Goal: Task Accomplishment & Management: Use online tool/utility

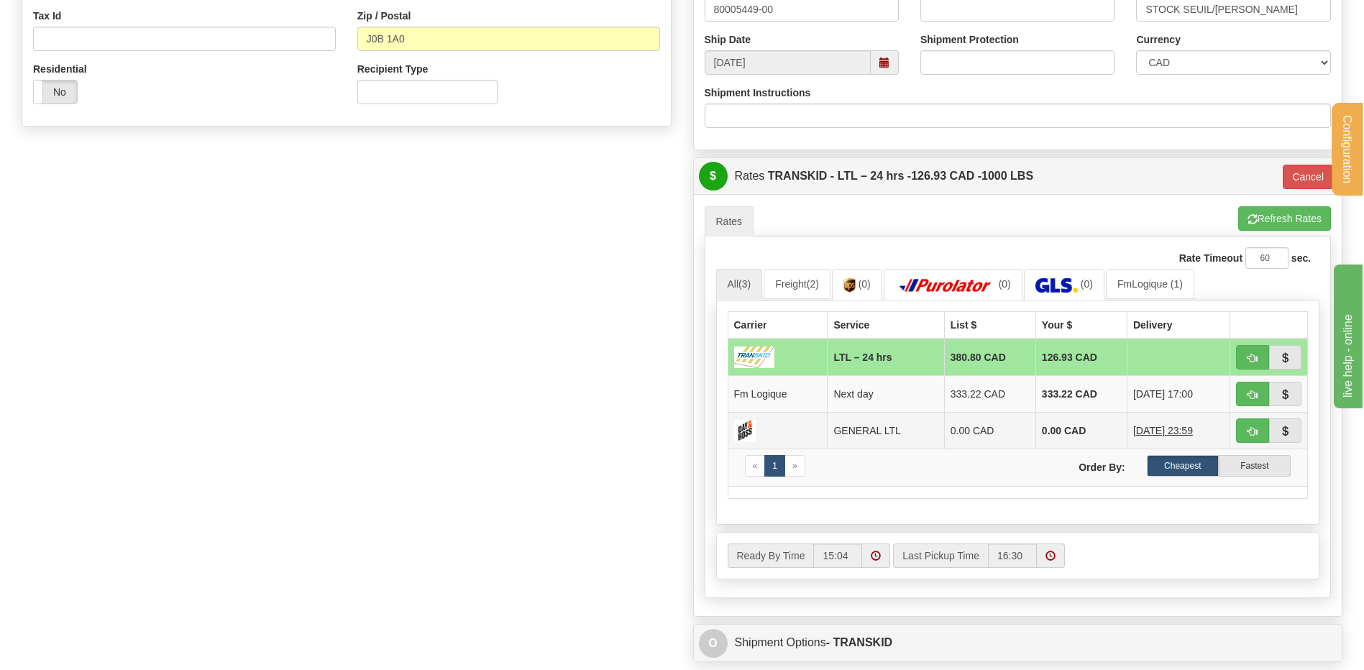
scroll to position [567, 0]
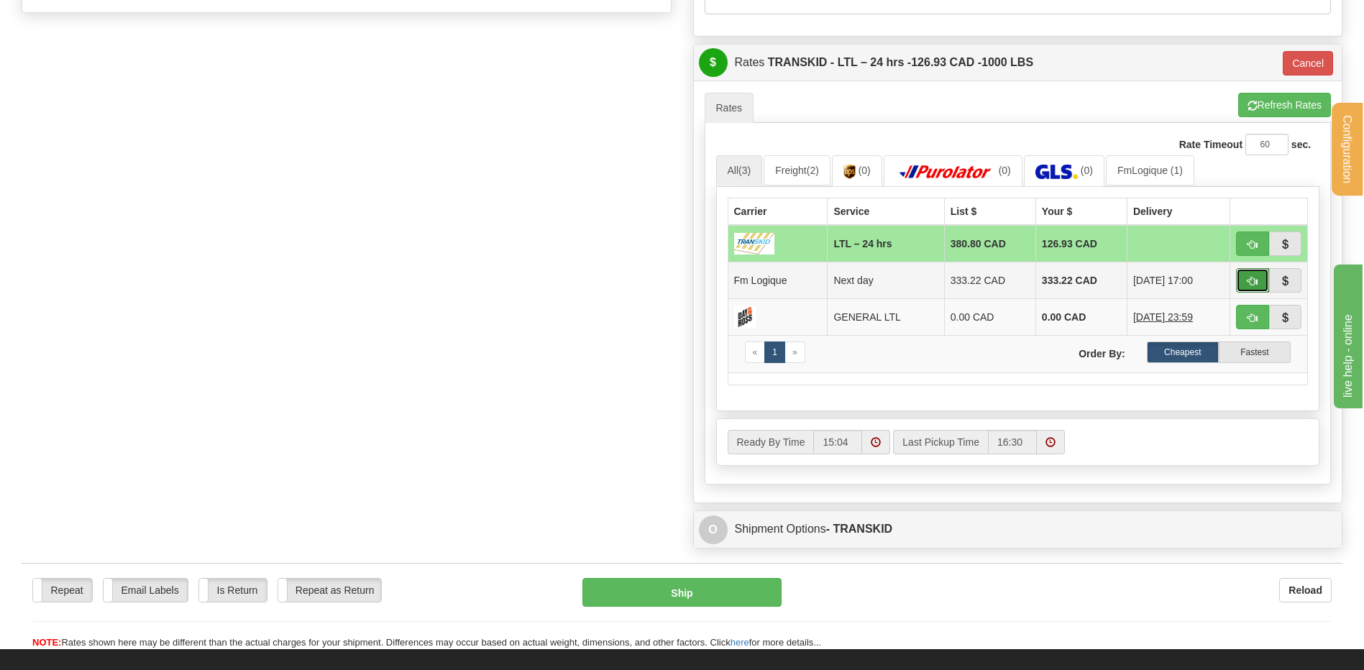
click at [1248, 277] on span "button" at bounding box center [1253, 281] width 10 height 9
type input "jour"
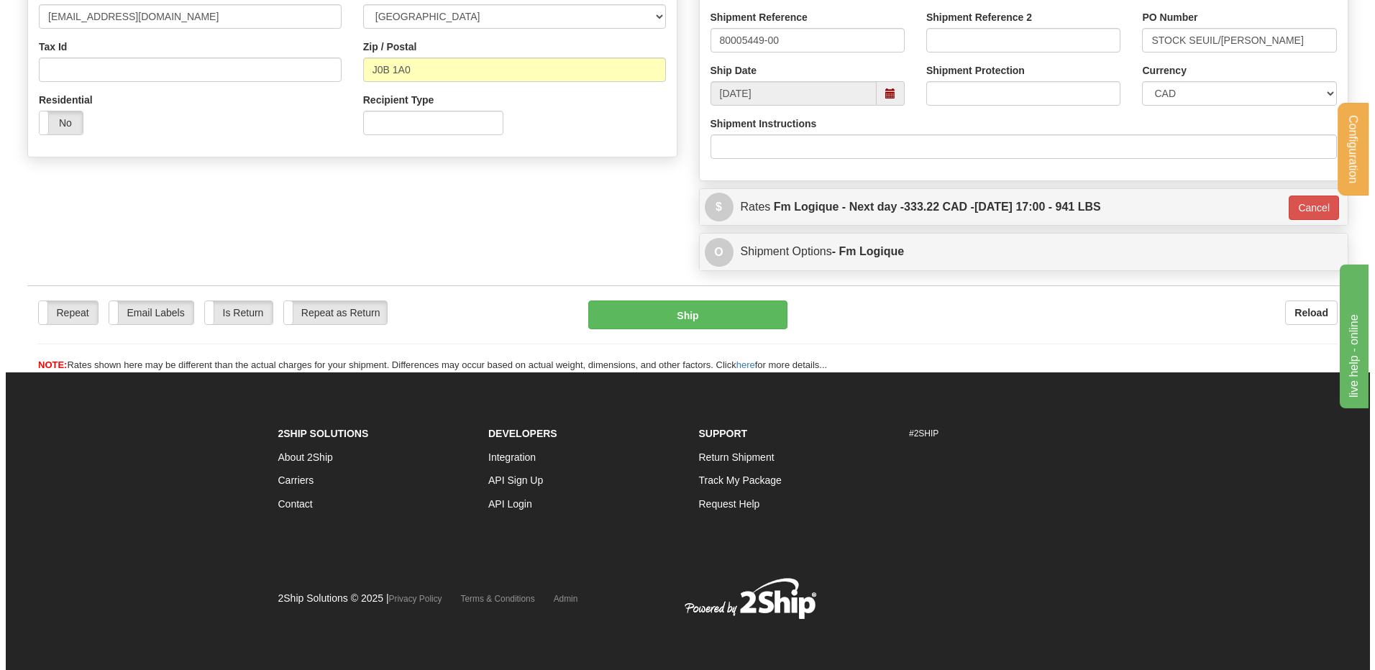
scroll to position [423, 0]
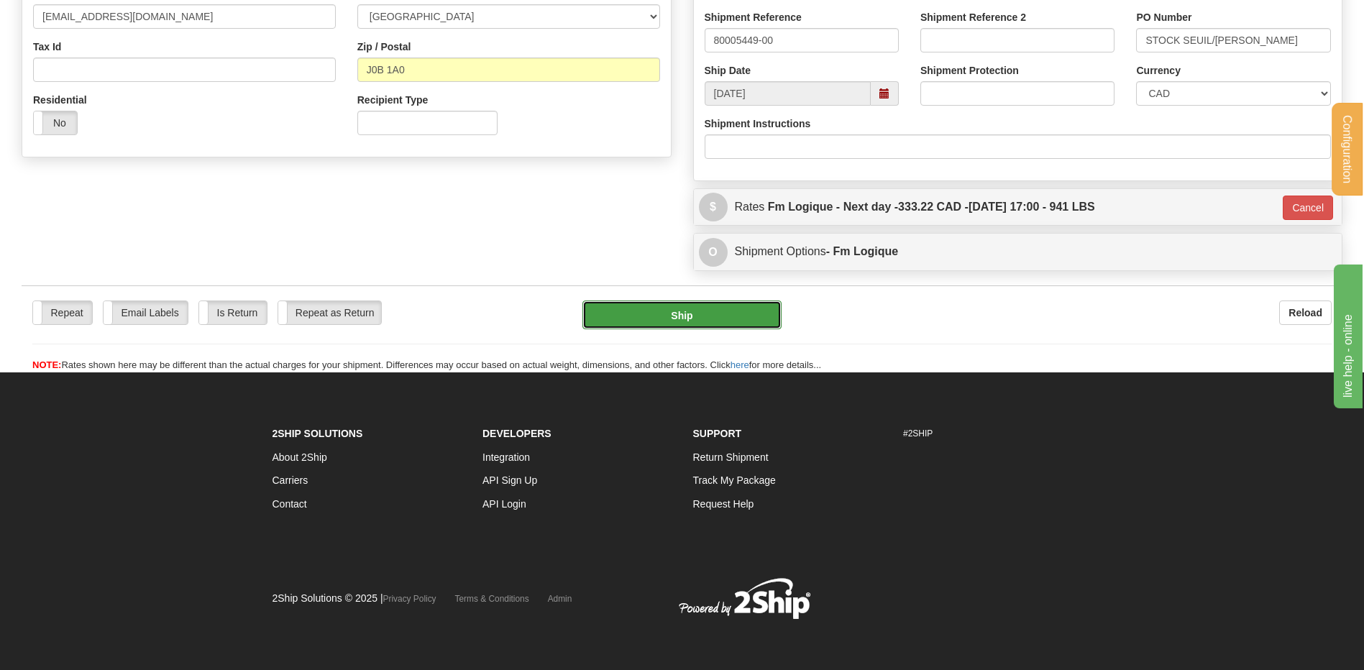
click at [670, 304] on button "Ship" at bounding box center [681, 315] width 198 height 29
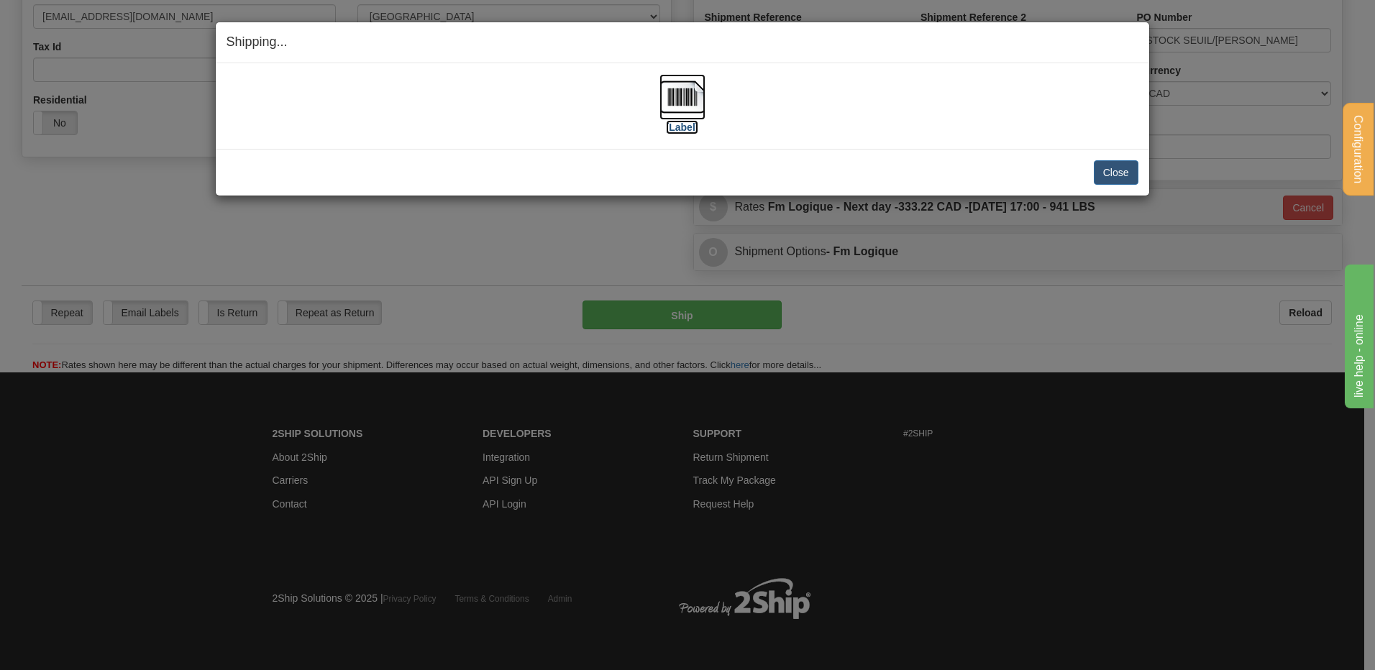
click at [667, 96] on img at bounding box center [682, 97] width 46 height 46
click at [1100, 170] on button "Close" at bounding box center [1116, 172] width 45 height 24
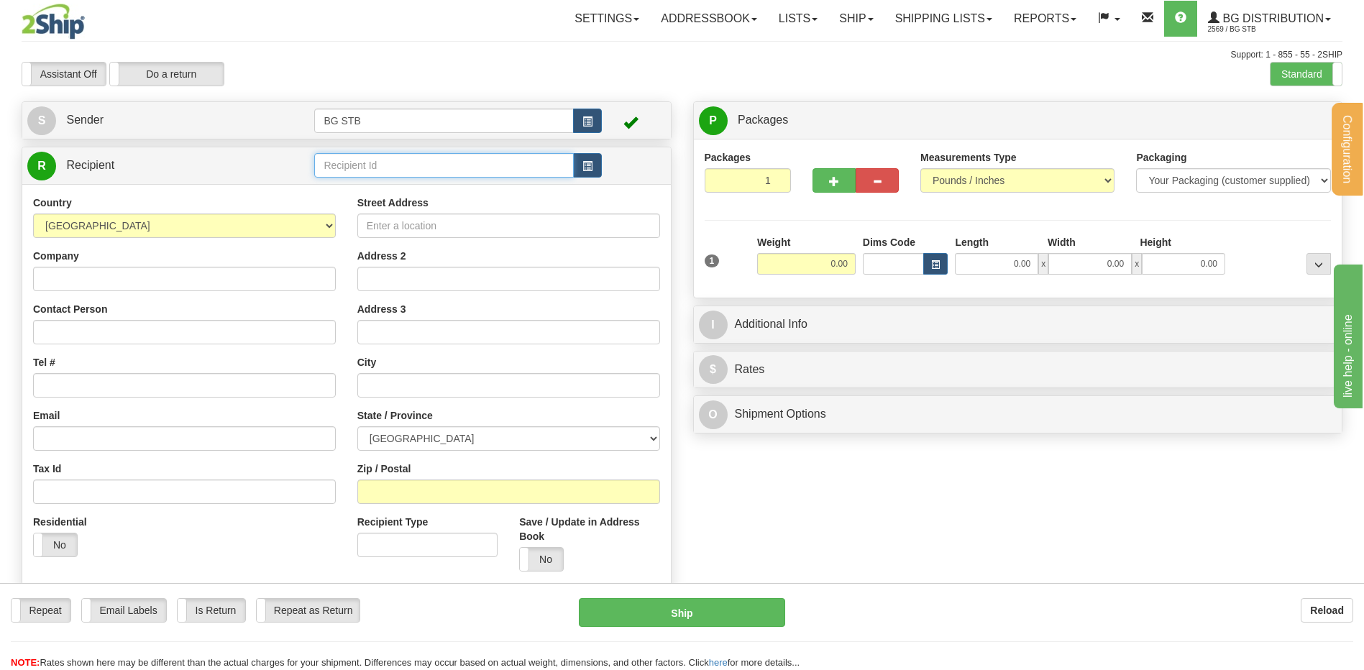
click at [351, 173] on input "text" at bounding box center [443, 165] width 259 height 24
type input "1098"
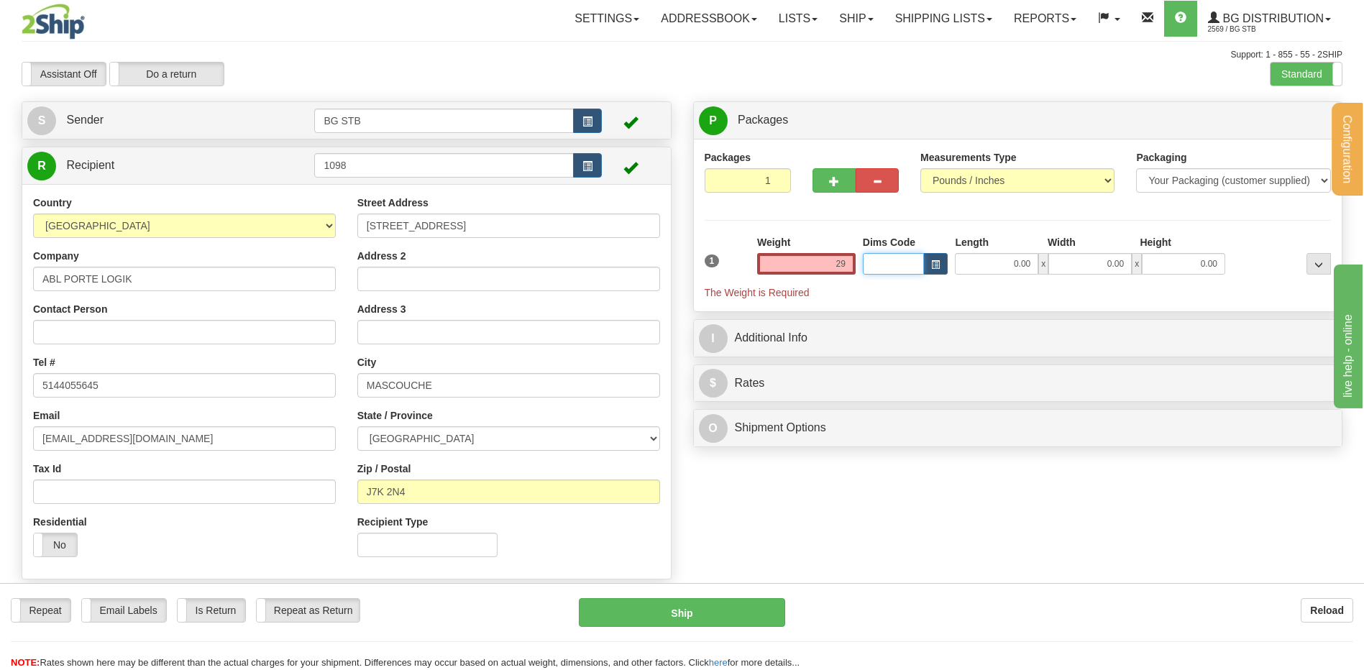
type input "29.00"
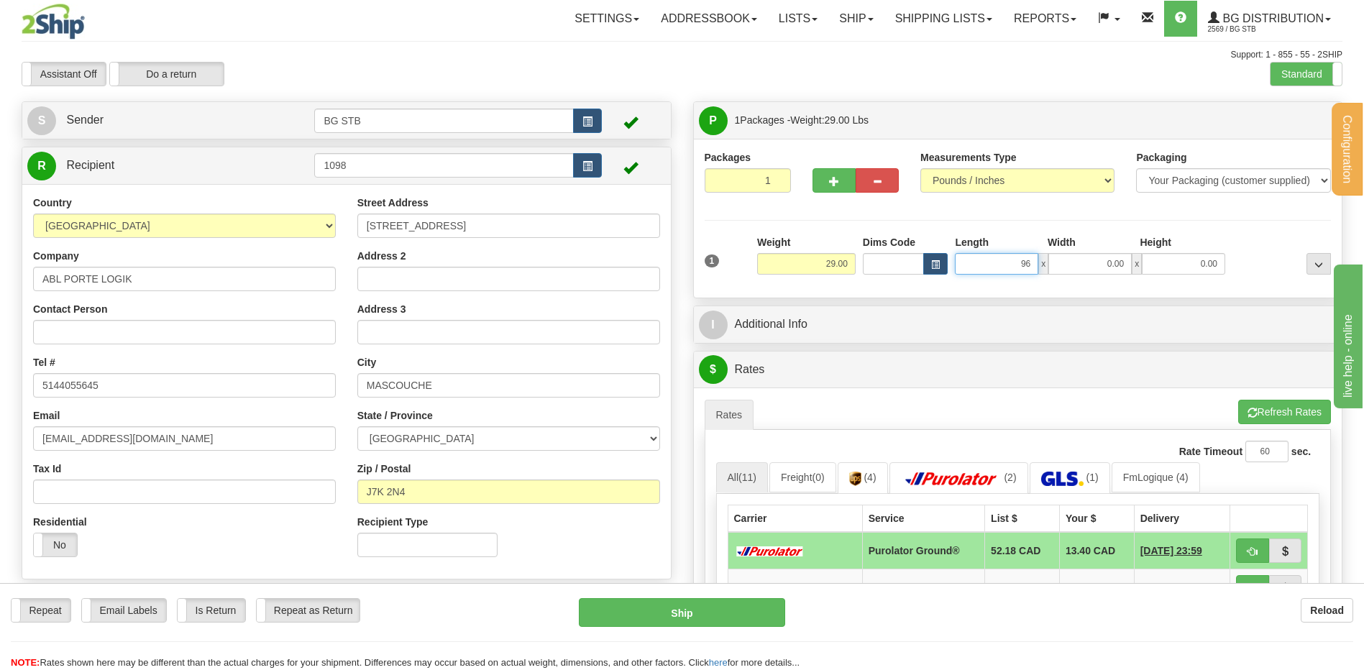
type input "96.00"
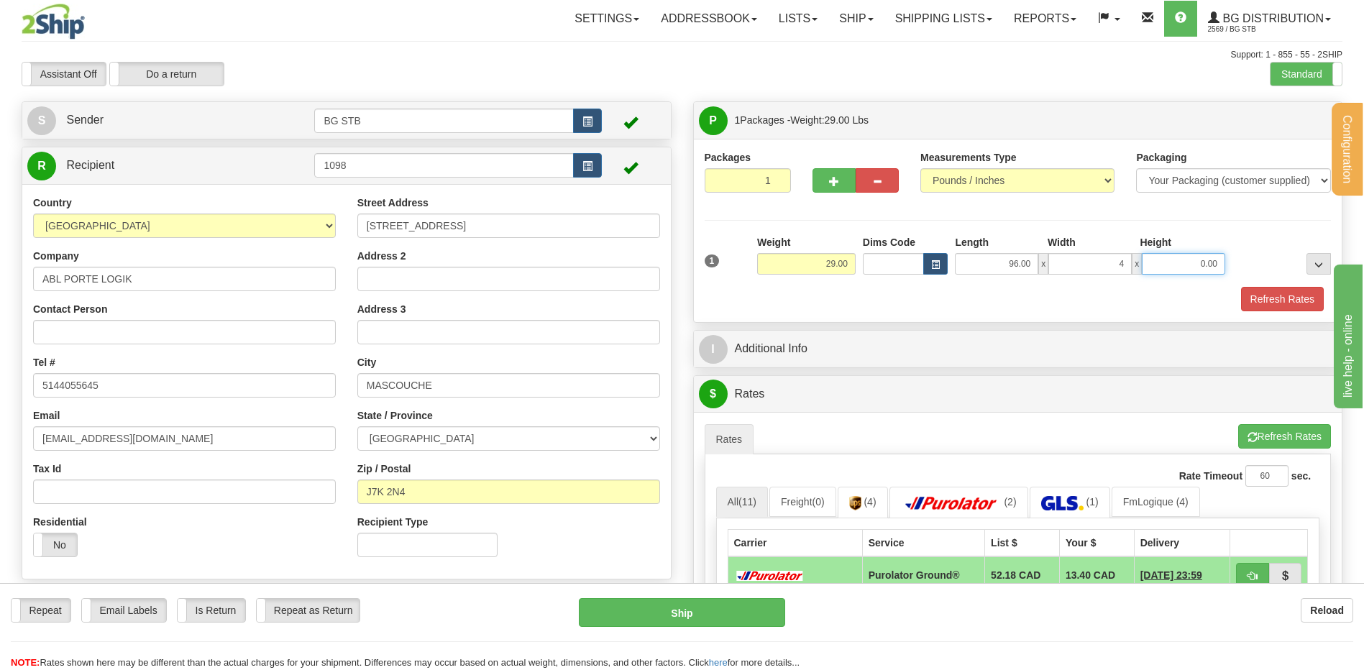
type input "4.00"
type input "7.00"
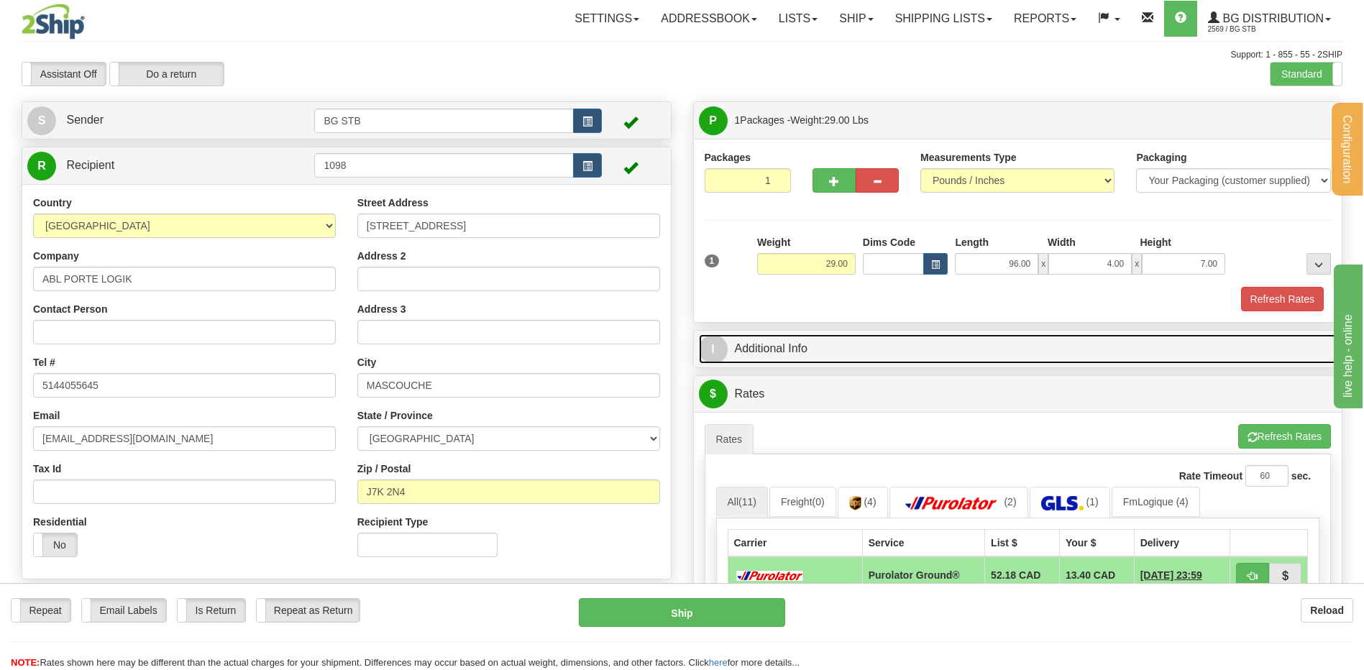
click at [835, 343] on link "I Additional Info" at bounding box center [1018, 348] width 639 height 29
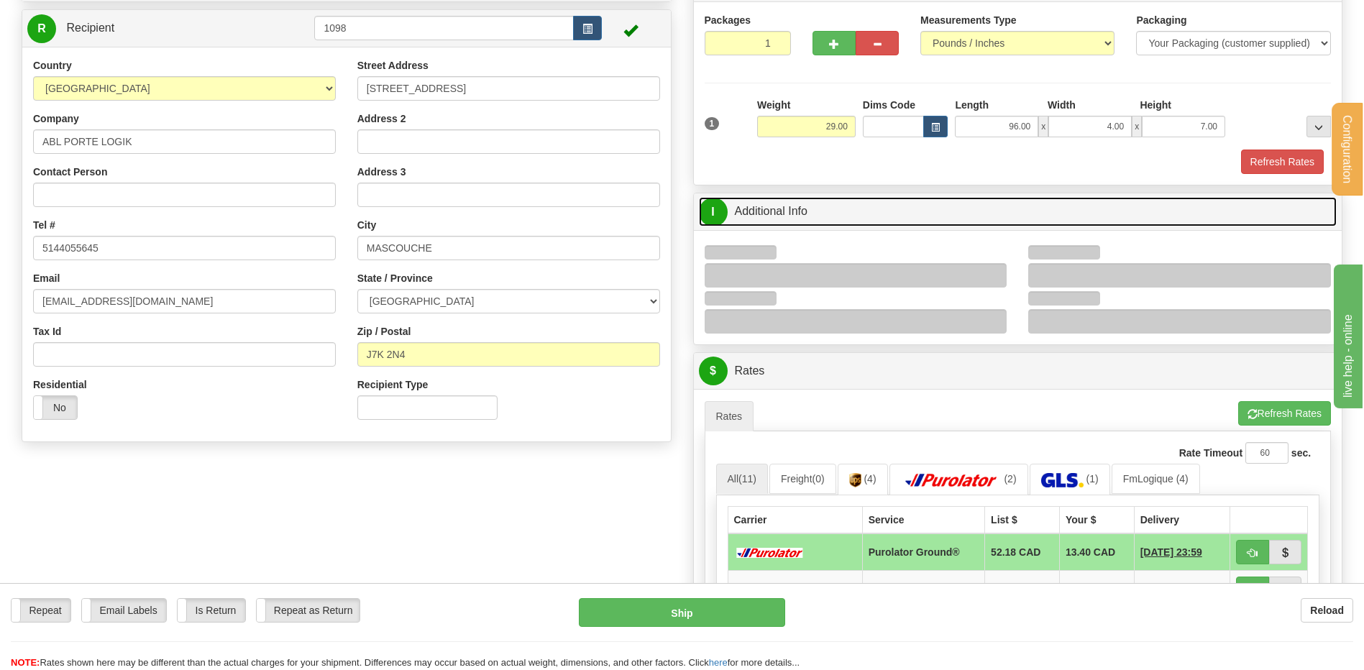
scroll to position [216, 0]
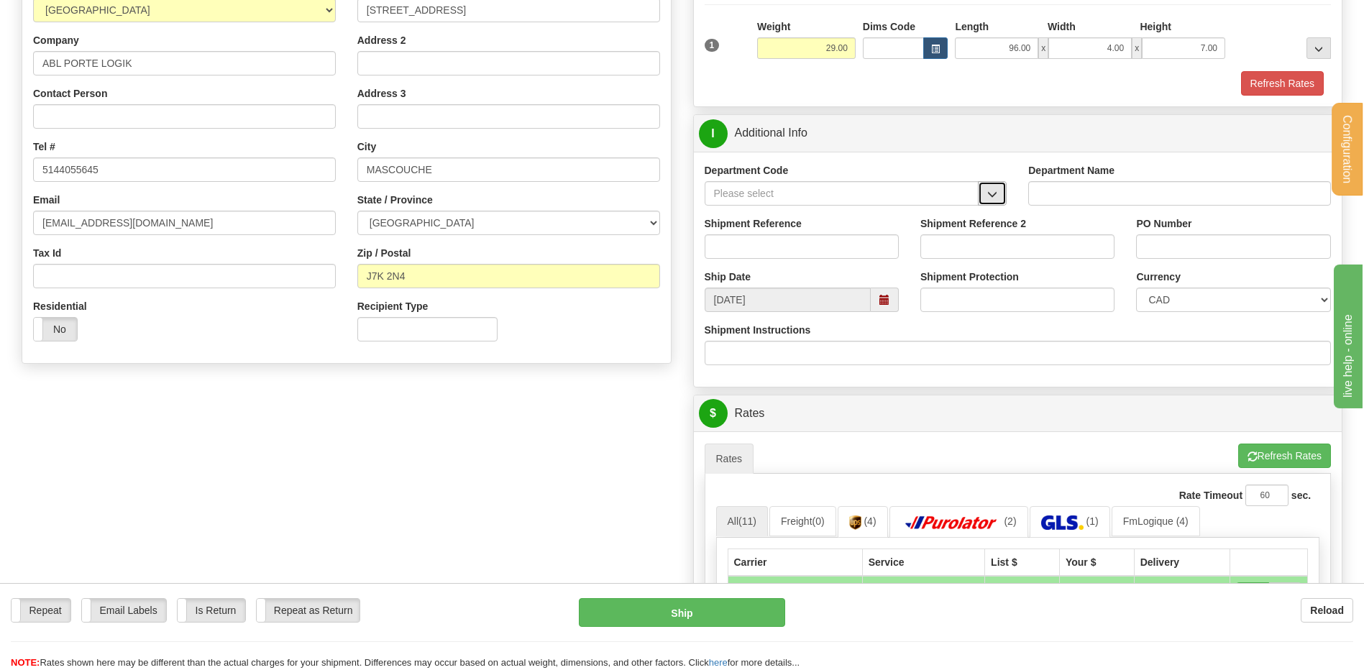
click at [999, 190] on button "button" at bounding box center [992, 193] width 29 height 24
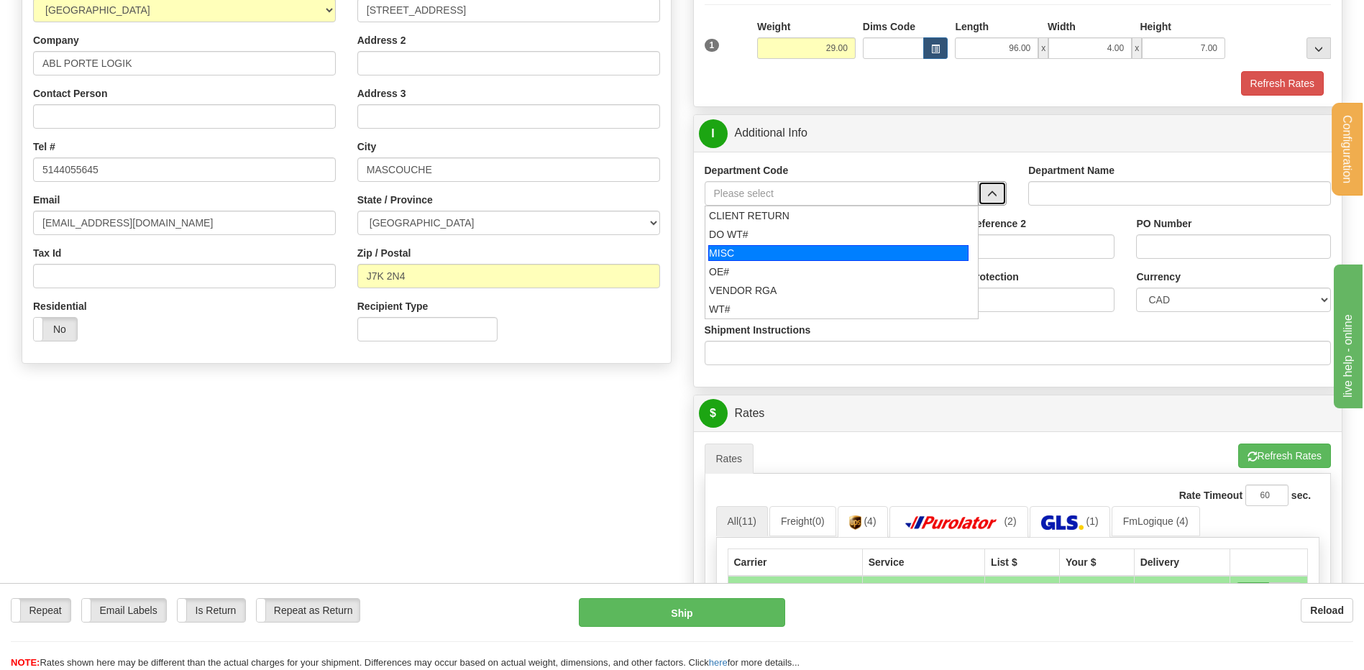
click at [814, 263] on li "OE#" at bounding box center [841, 271] width 273 height 19
type input "OE#"
type input "ORDERS"
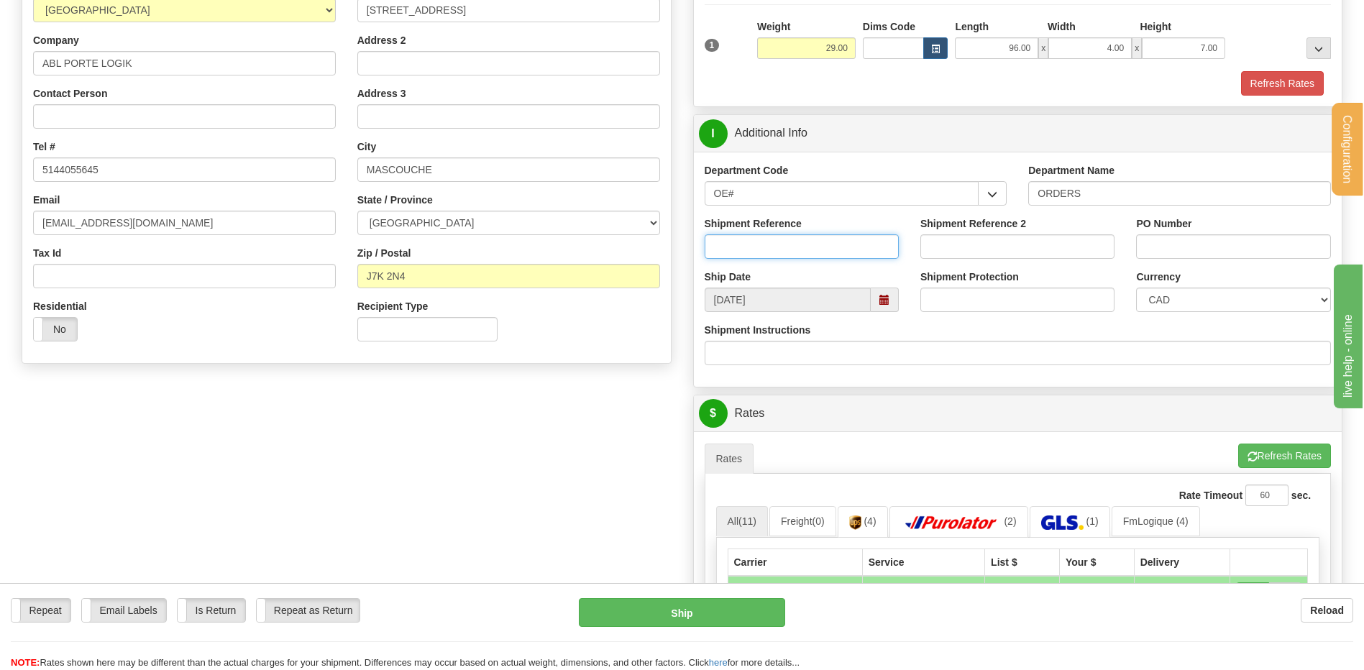
click at [807, 244] on input "Shipment Reference" at bounding box center [802, 246] width 194 height 24
type input "80004872-00"
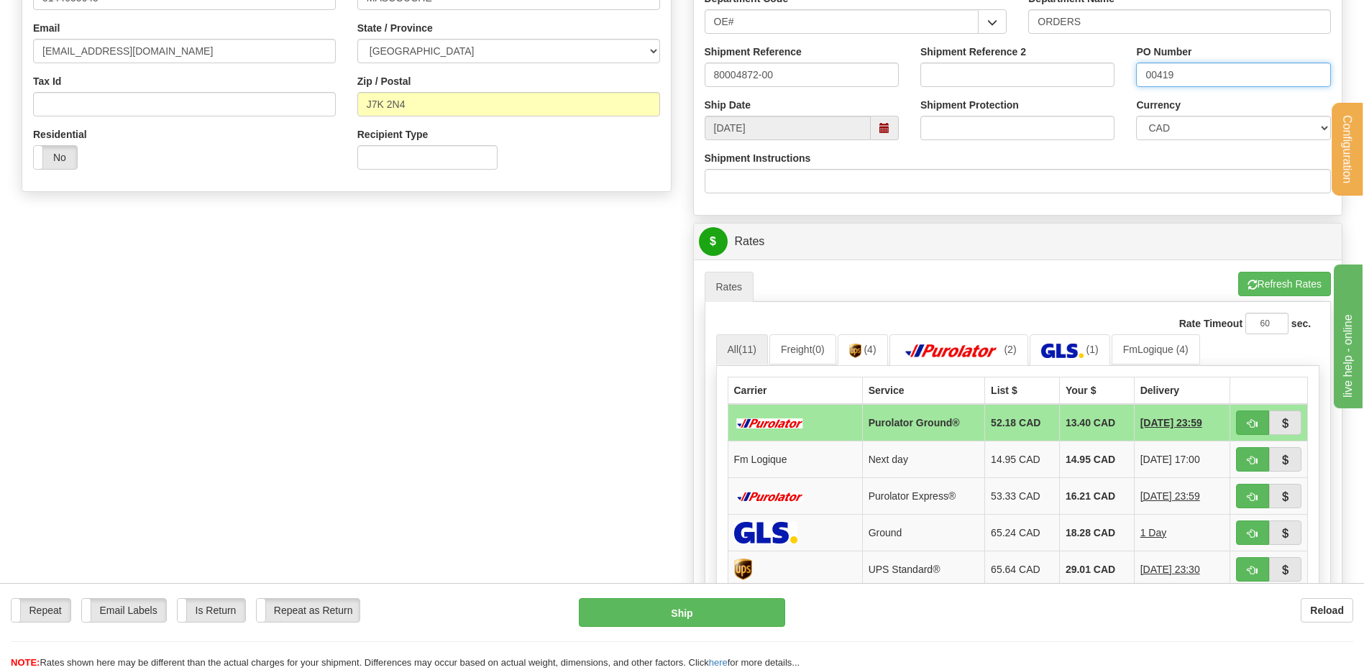
scroll to position [575, 0]
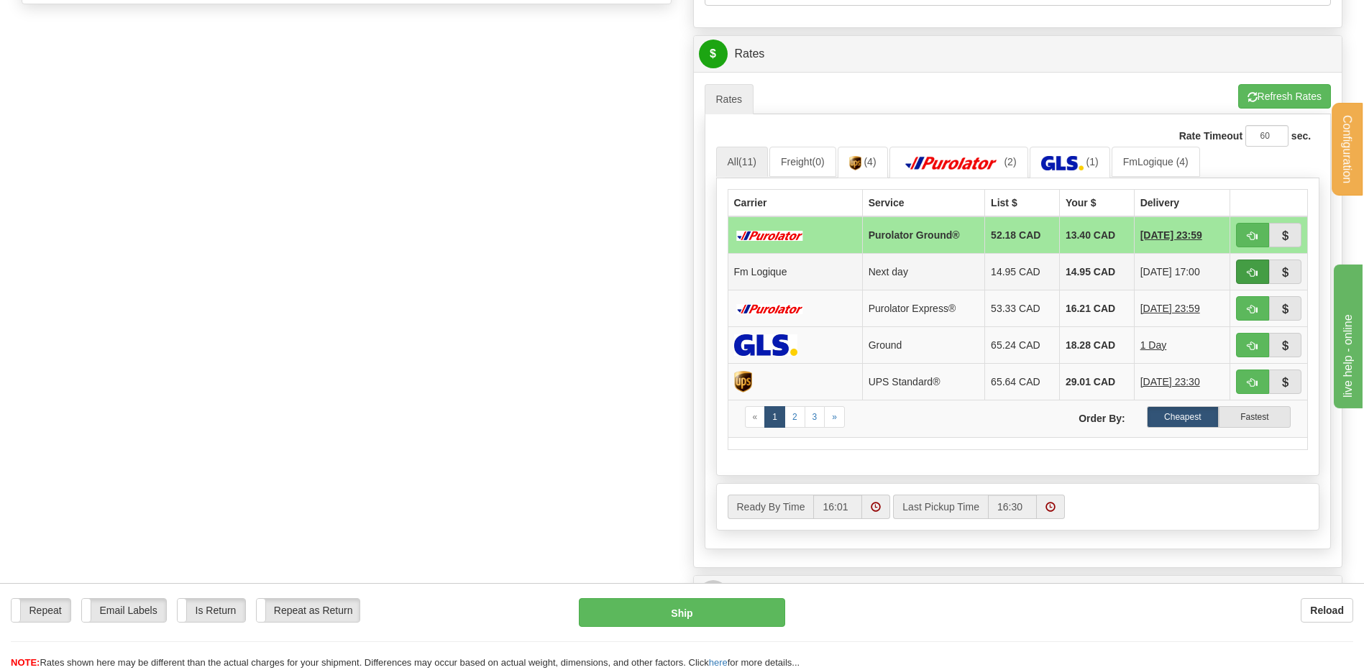
type input "00419"
click at [1252, 275] on span "button" at bounding box center [1253, 272] width 10 height 9
type input "jour"
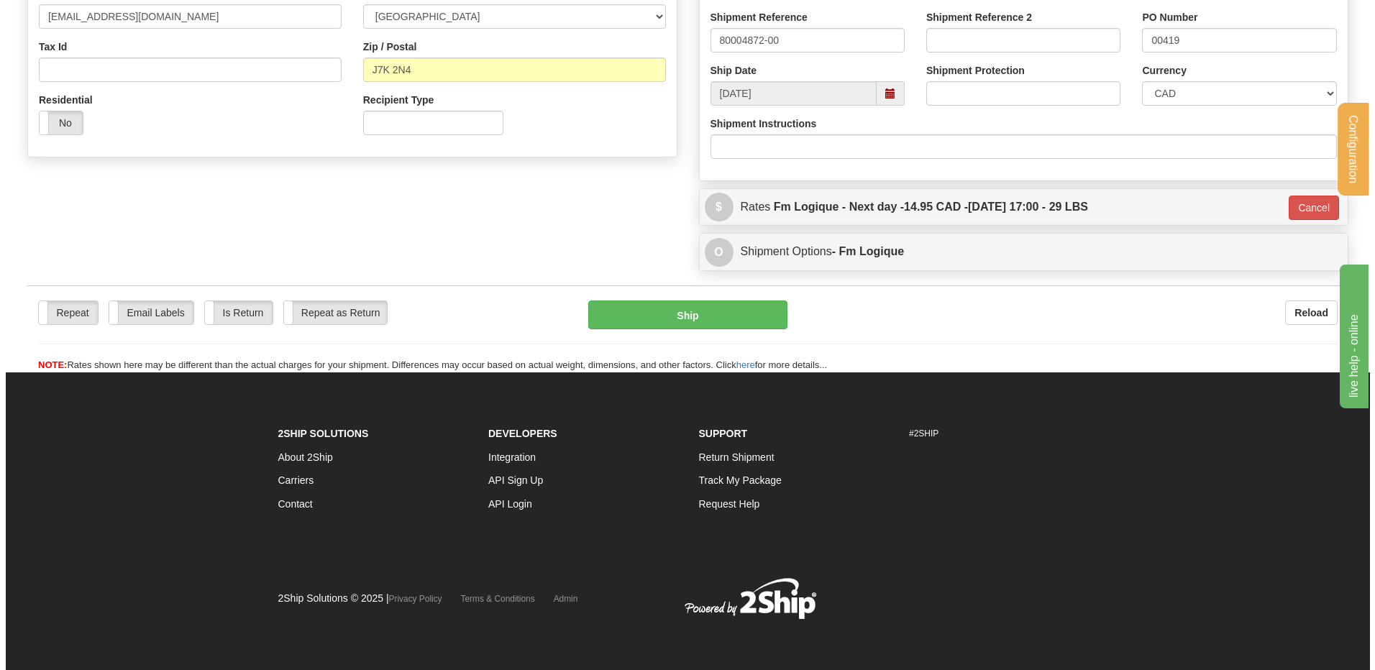
scroll to position [423, 0]
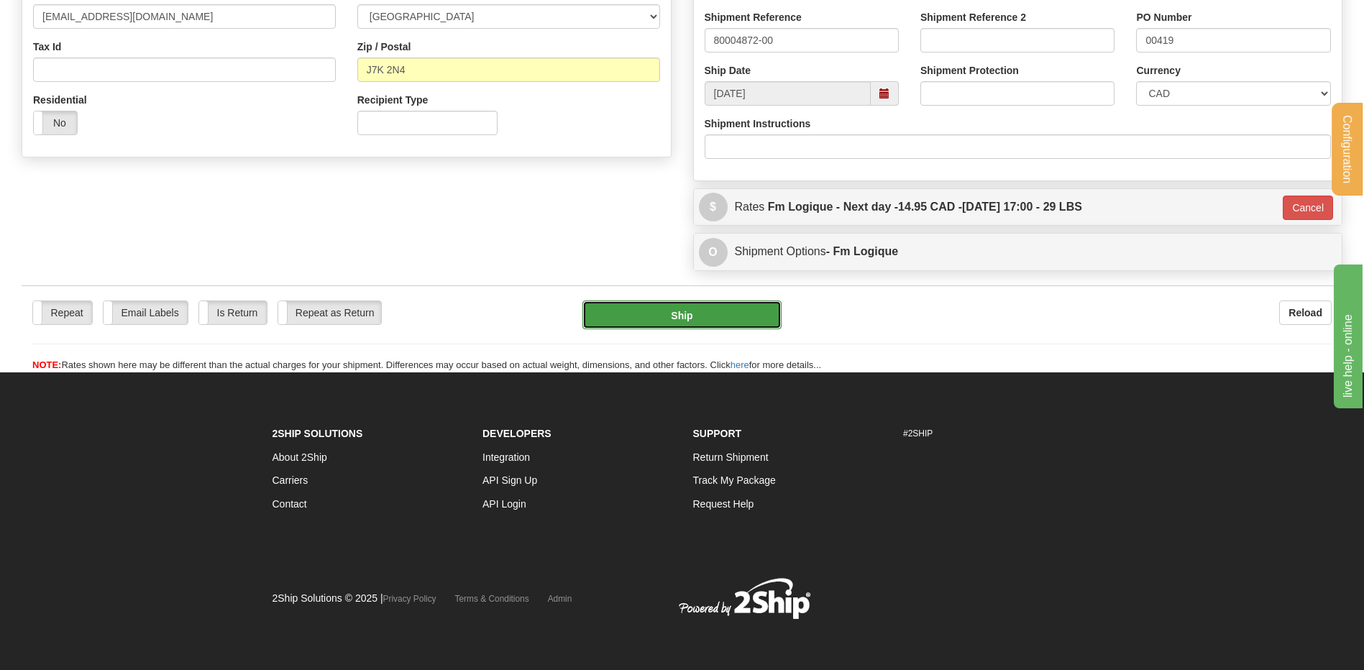
click at [688, 316] on button "Ship" at bounding box center [681, 315] width 198 height 29
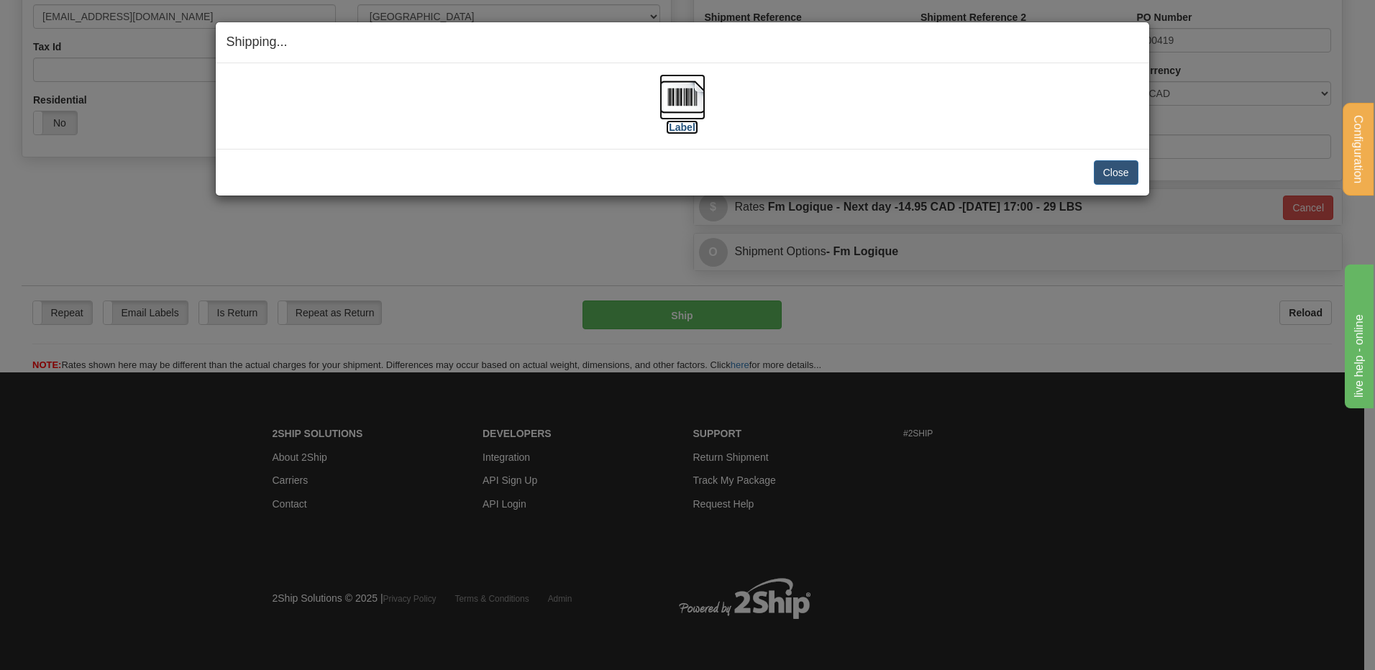
click at [680, 94] on img at bounding box center [682, 97] width 46 height 46
click at [1113, 181] on button "Close" at bounding box center [1116, 172] width 45 height 24
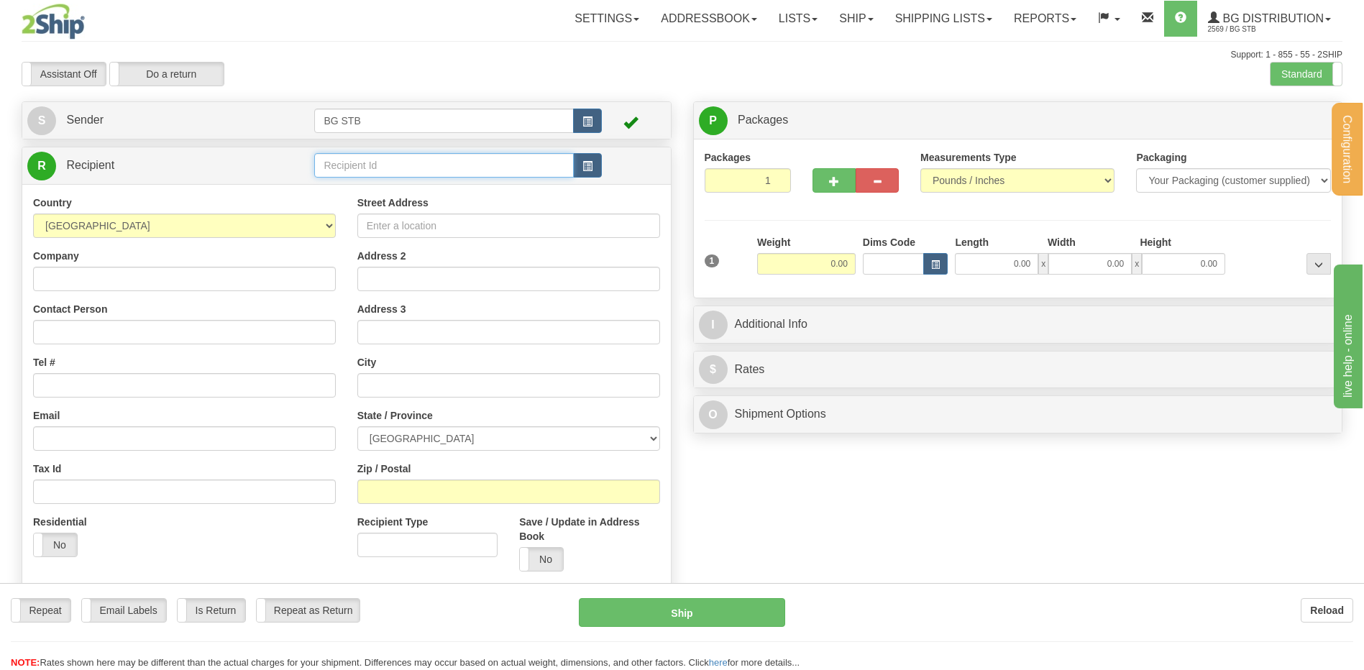
click at [342, 165] on input "text" at bounding box center [443, 165] width 259 height 24
type input "1055"
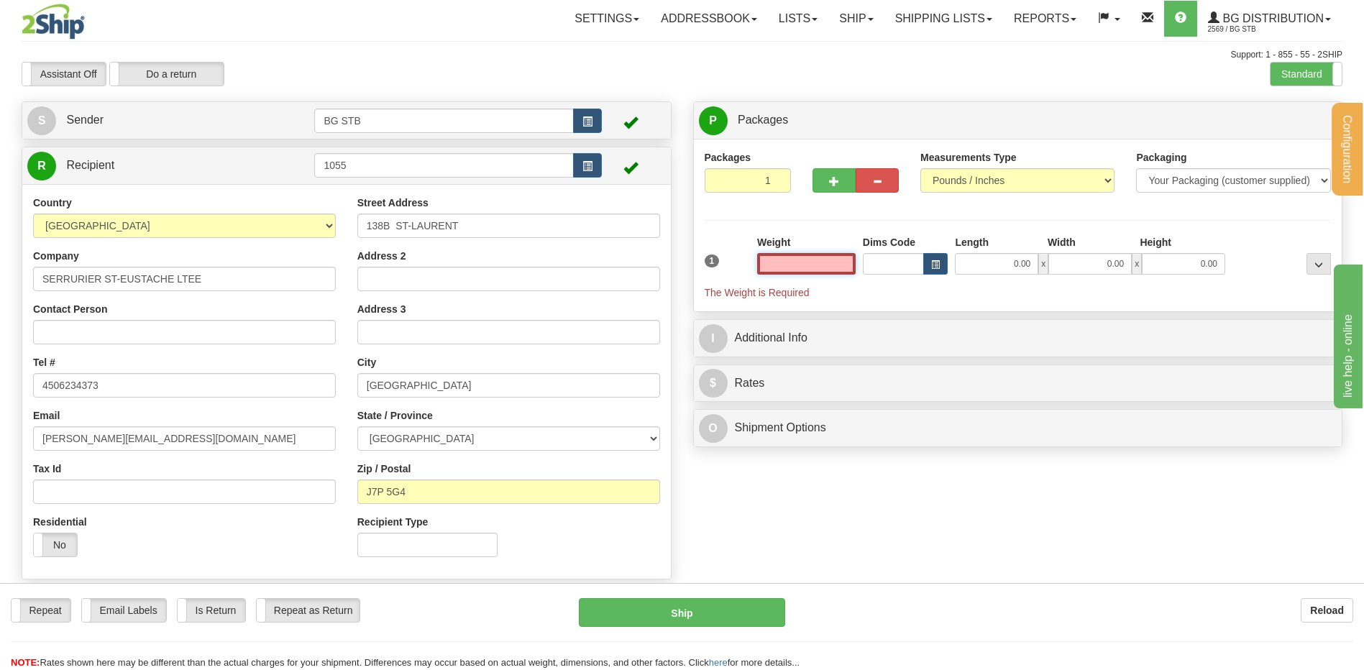
type input "8"
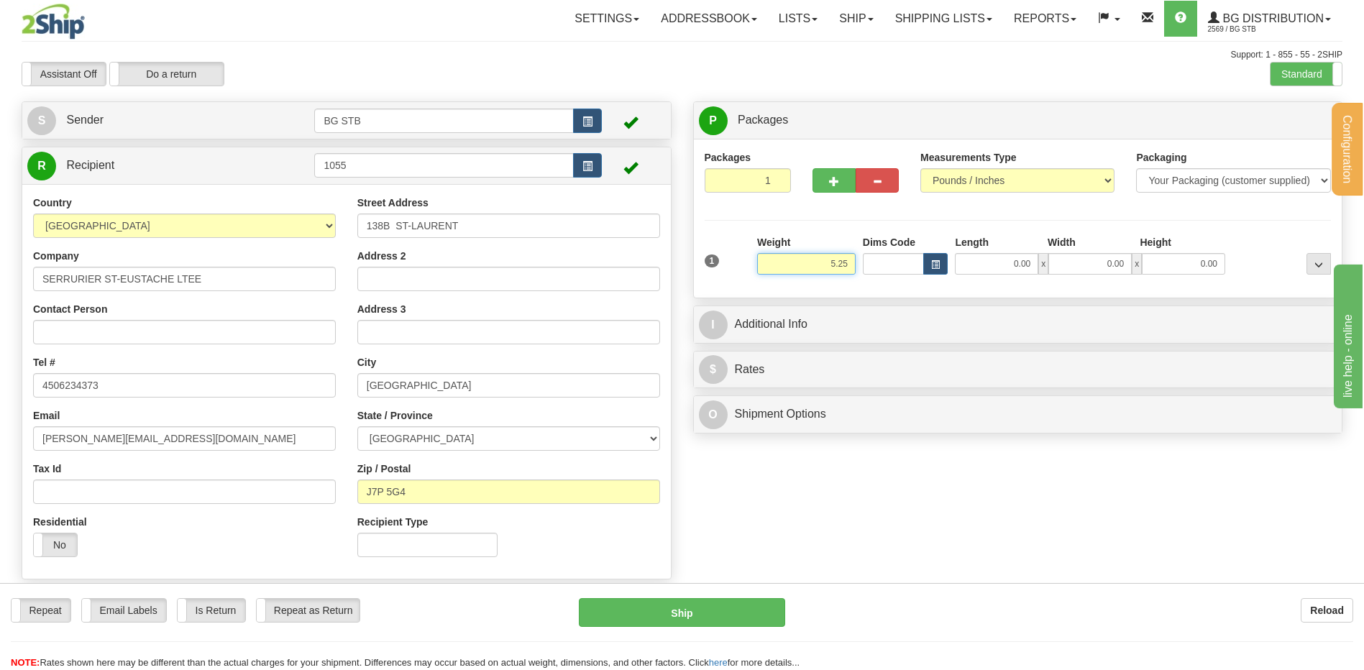
type input "5.25"
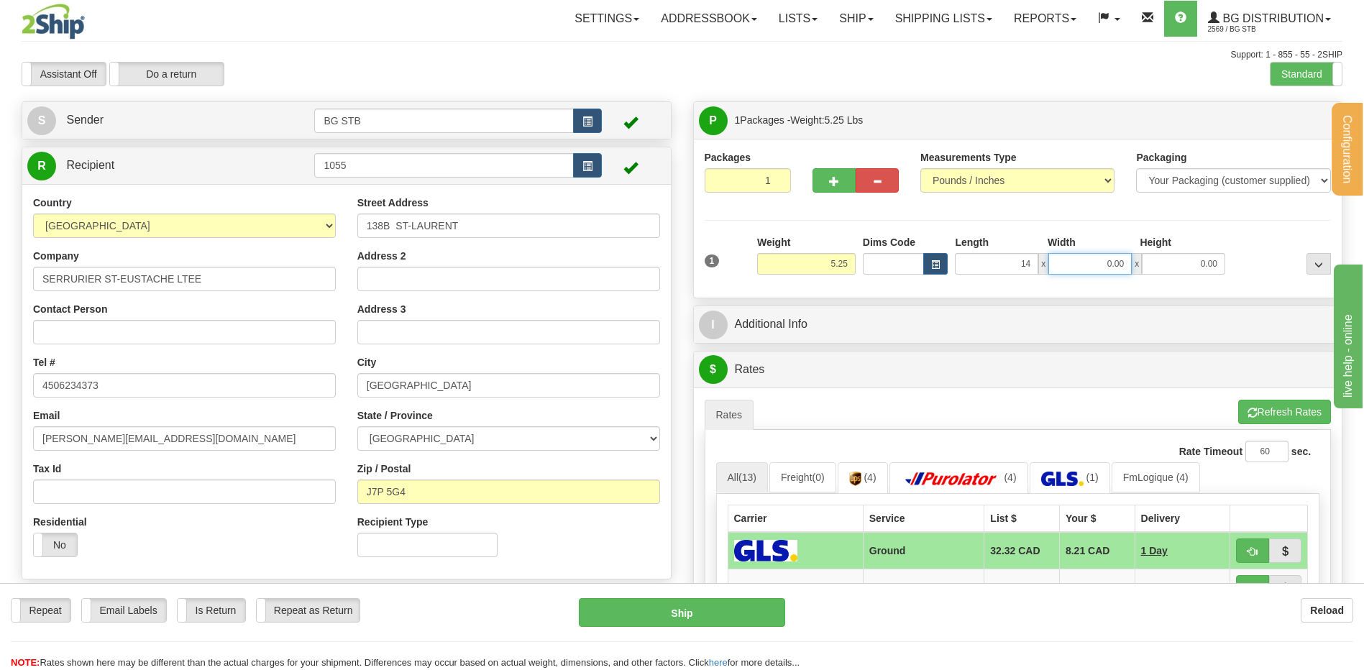
type input "14.00"
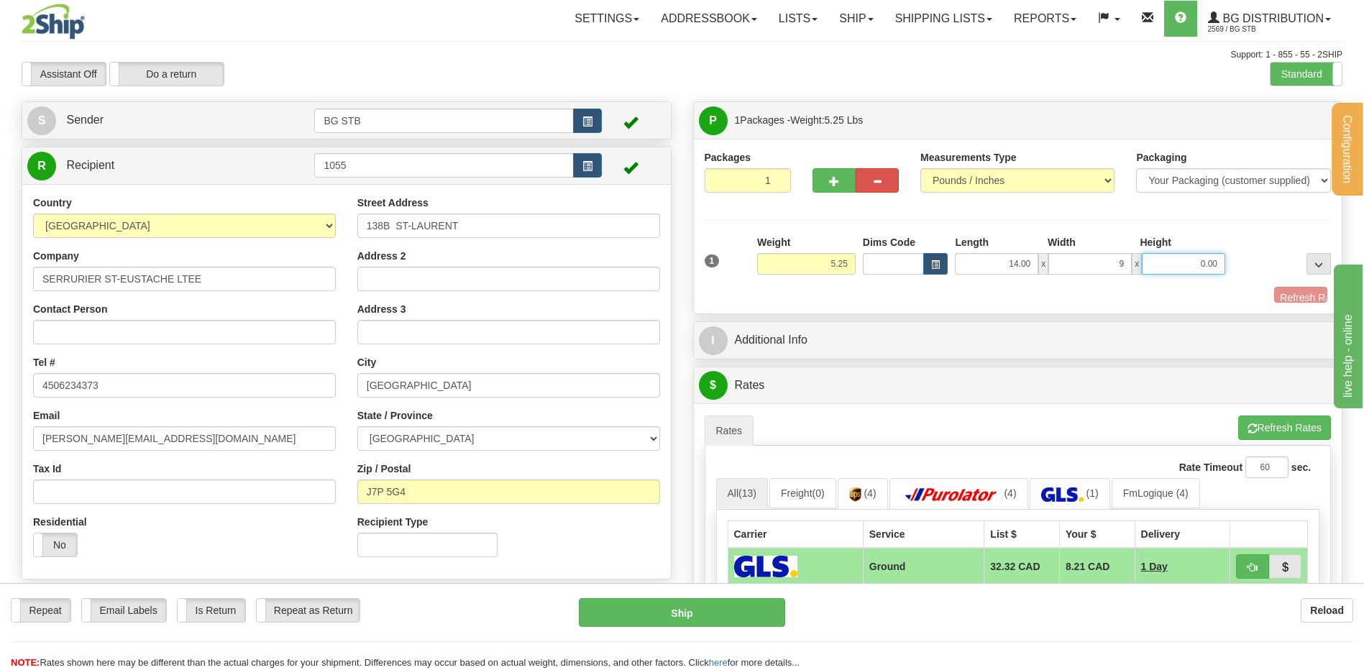
type input "9.00"
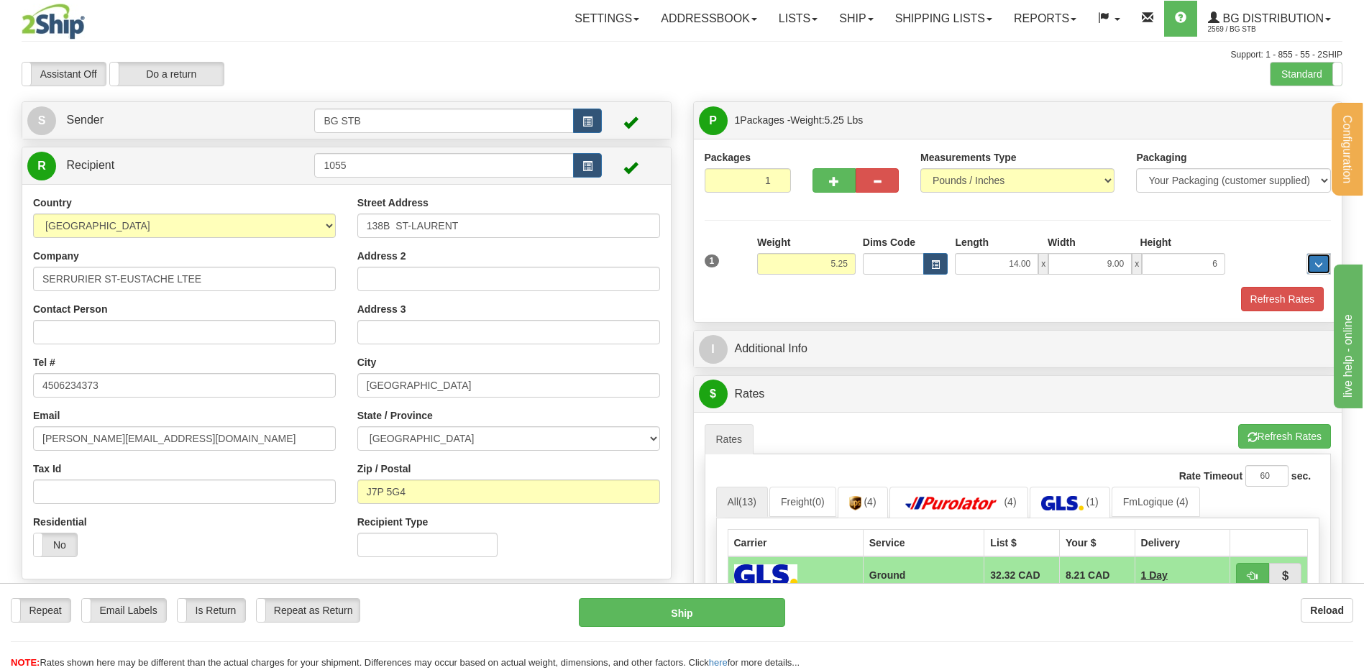
type input "6.00"
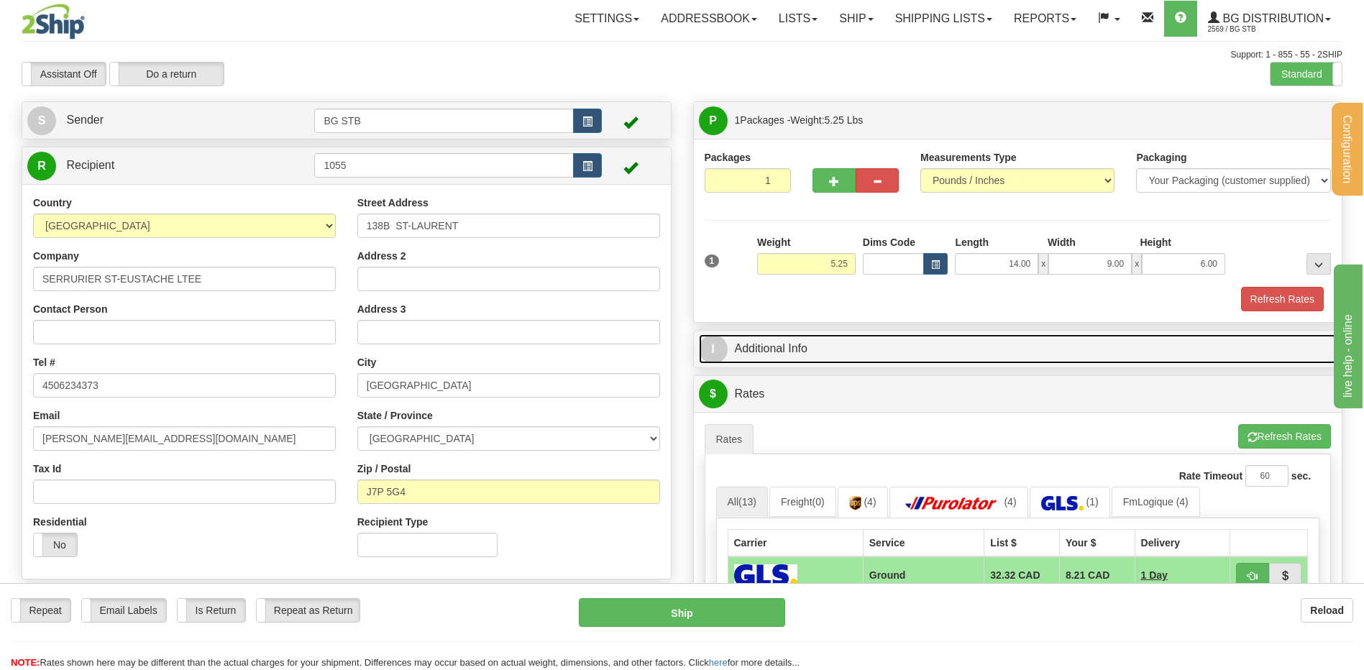
click at [816, 347] on link "I Additional Info" at bounding box center [1018, 348] width 639 height 29
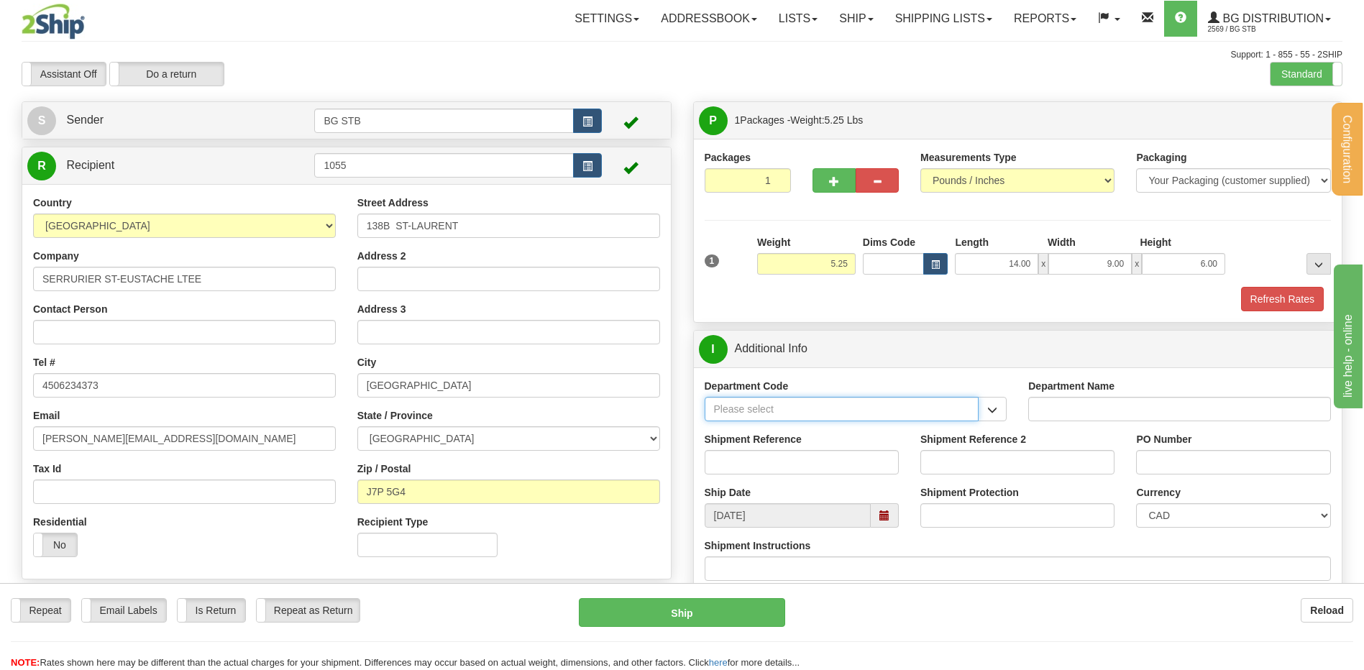
click at [976, 405] on input "Department Code" at bounding box center [842, 409] width 275 height 24
click at [976, 408] on input "Department Code" at bounding box center [842, 409] width 275 height 24
click at [995, 403] on button "button" at bounding box center [992, 409] width 29 height 24
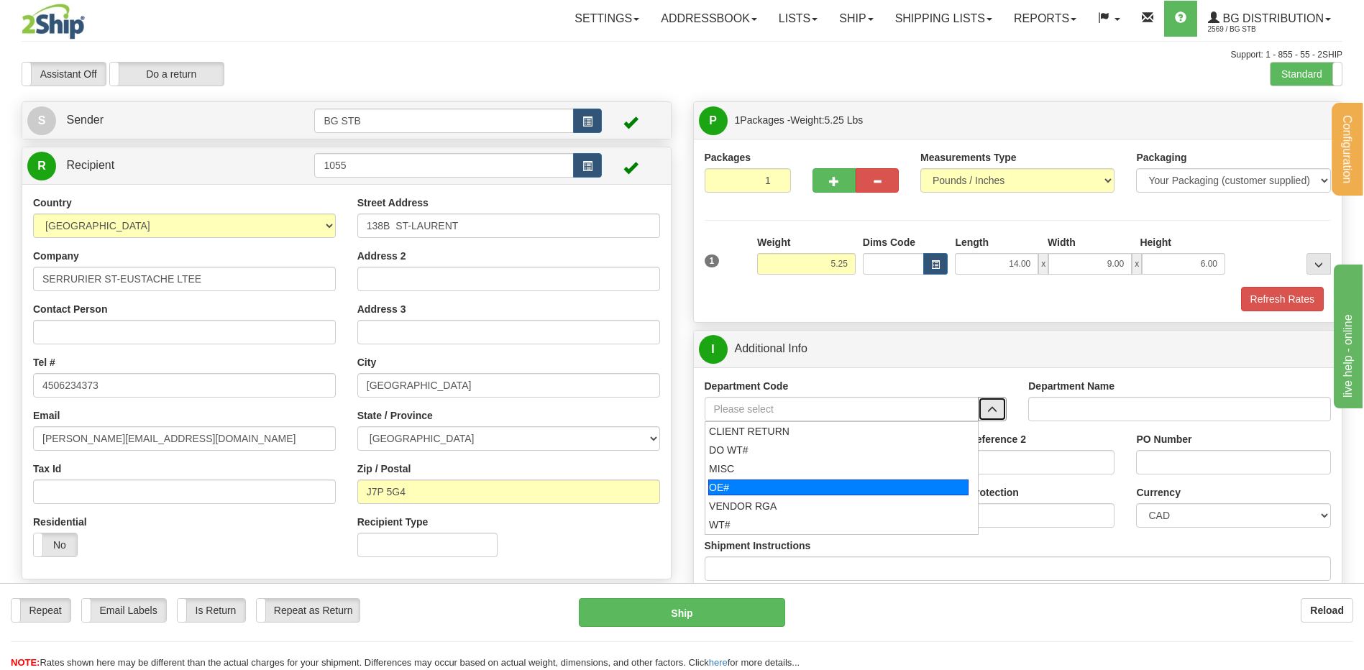
click at [805, 488] on div "OE#" at bounding box center [838, 488] width 260 height 16
type input "OE#"
type input "ORDERS"
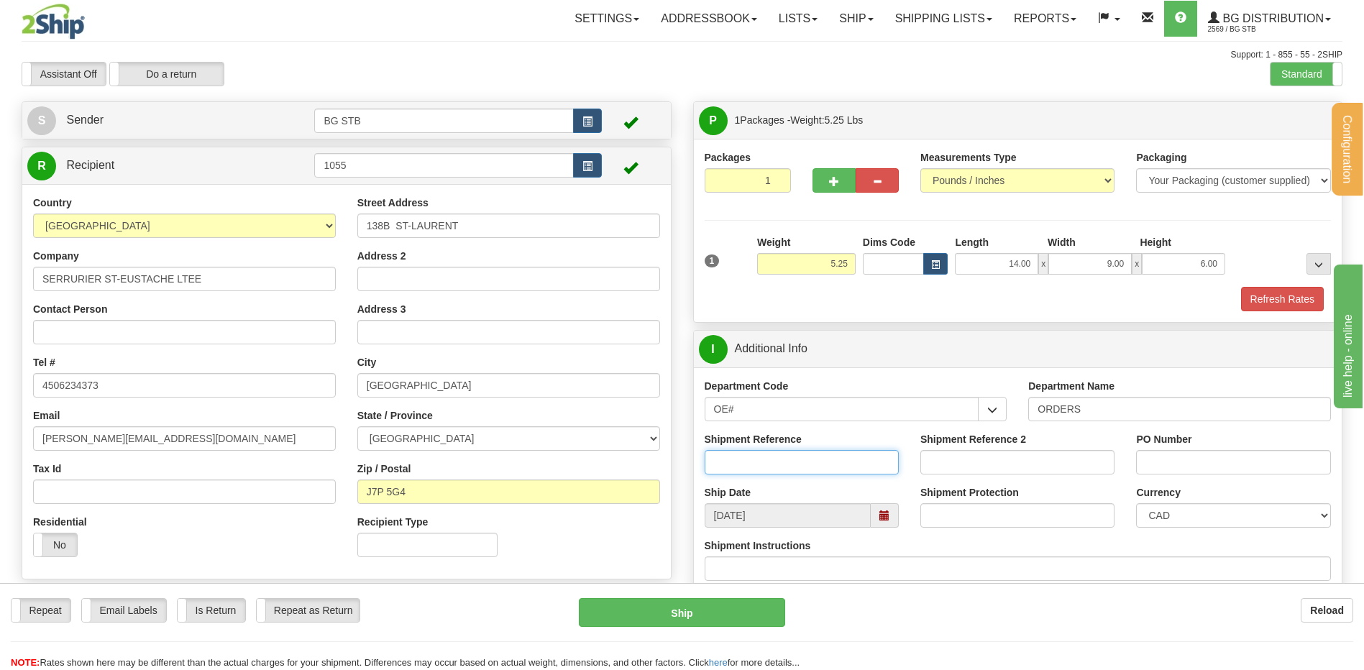
click at [796, 456] on input "Shipment Reference" at bounding box center [802, 462] width 194 height 24
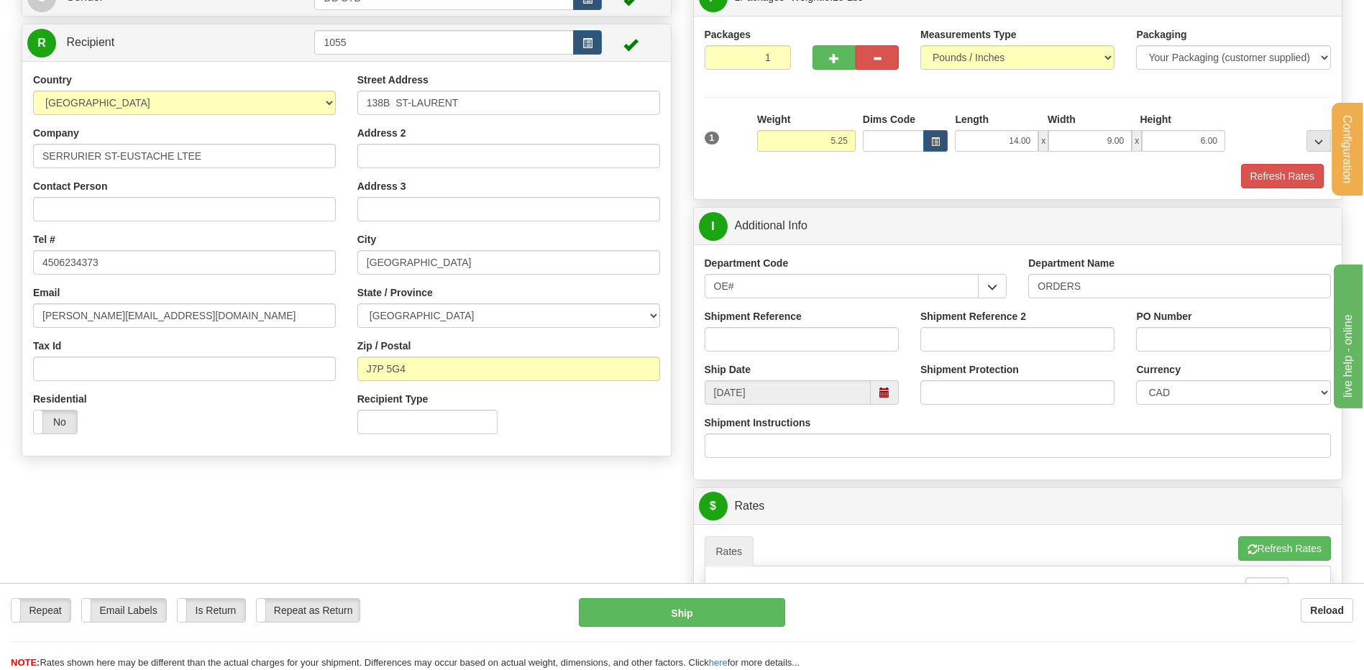
scroll to position [288, 0]
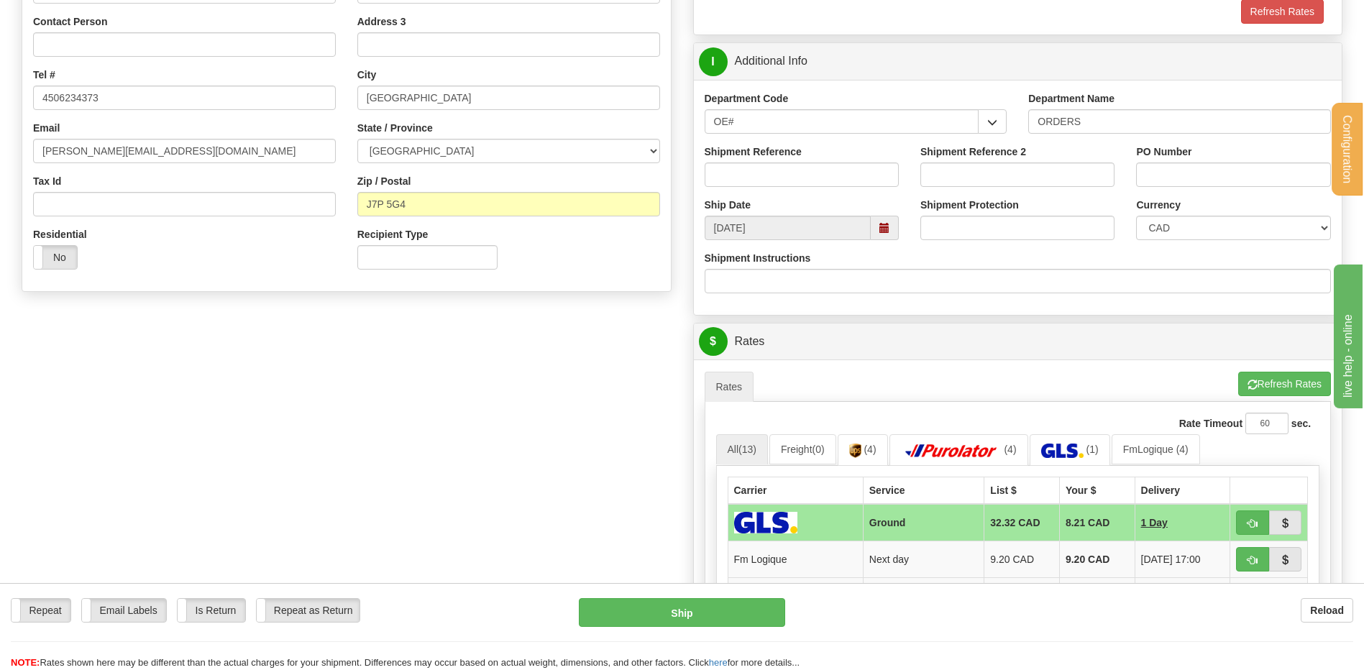
click at [813, 187] on div "Shipment Reference" at bounding box center [802, 171] width 216 height 53
click at [809, 177] on input "Shipment Reference" at bounding box center [802, 175] width 194 height 24
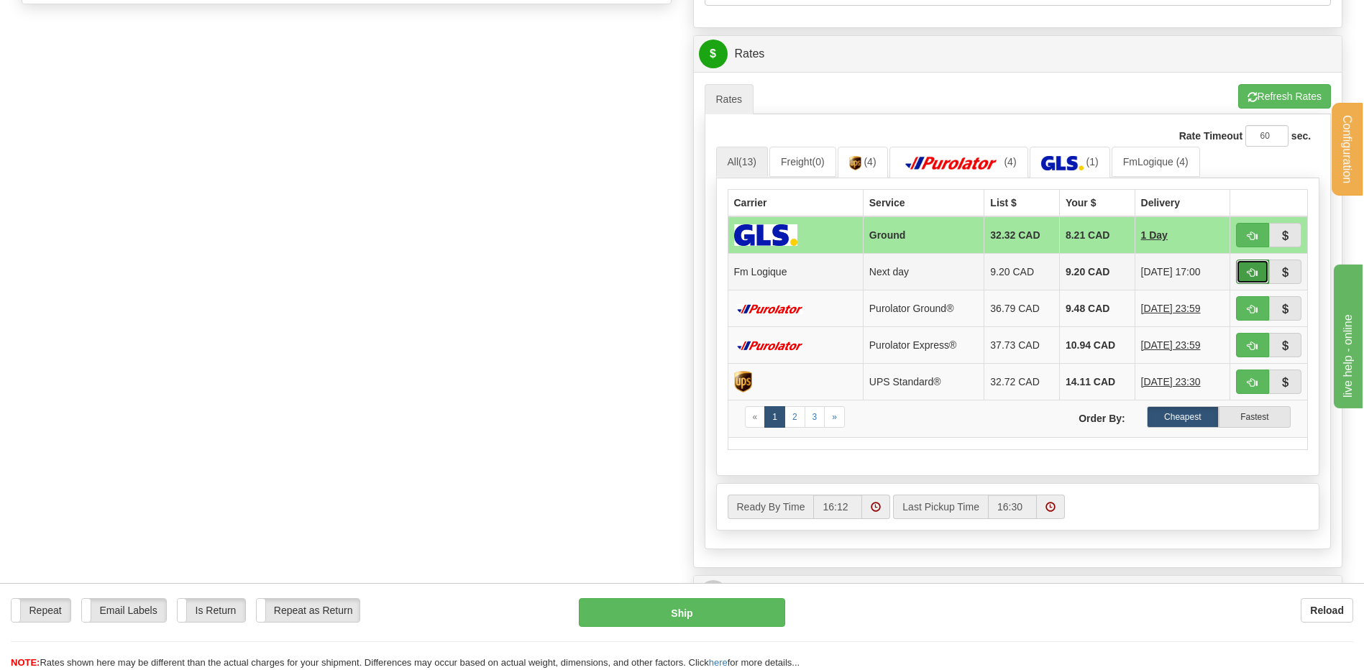
click at [1253, 272] on span "button" at bounding box center [1253, 272] width 10 height 9
type input "jour"
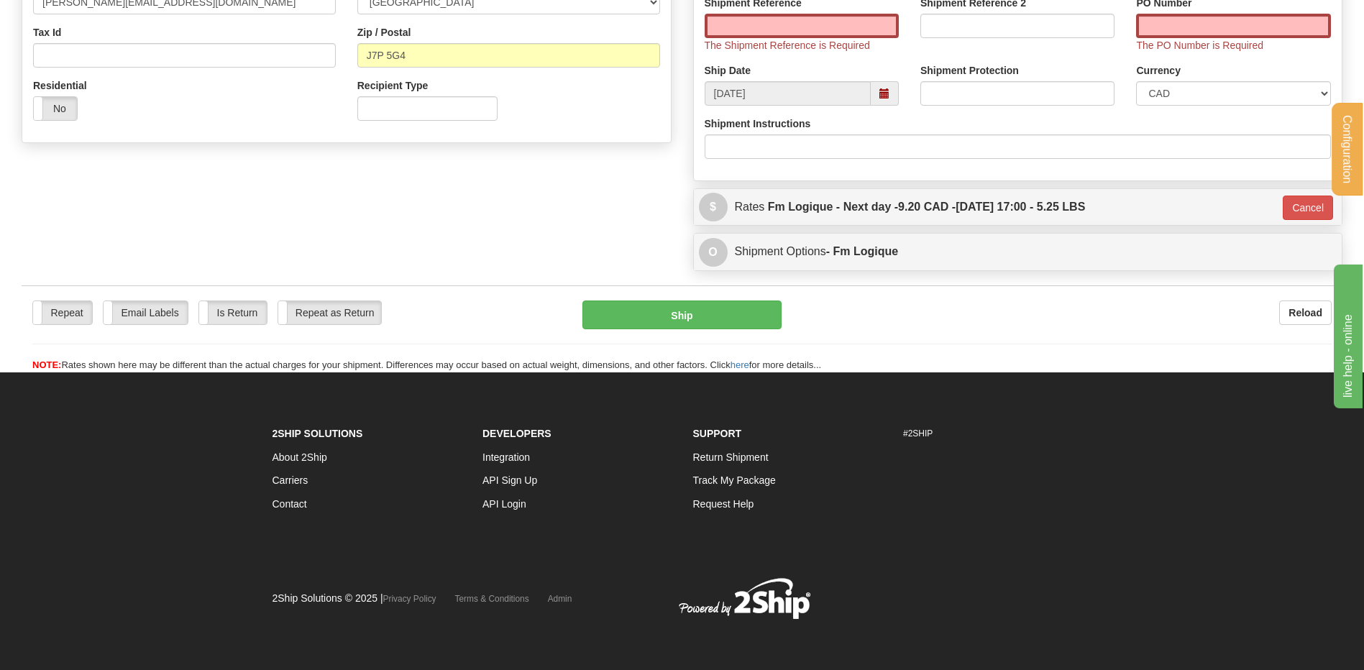
scroll to position [179, 0]
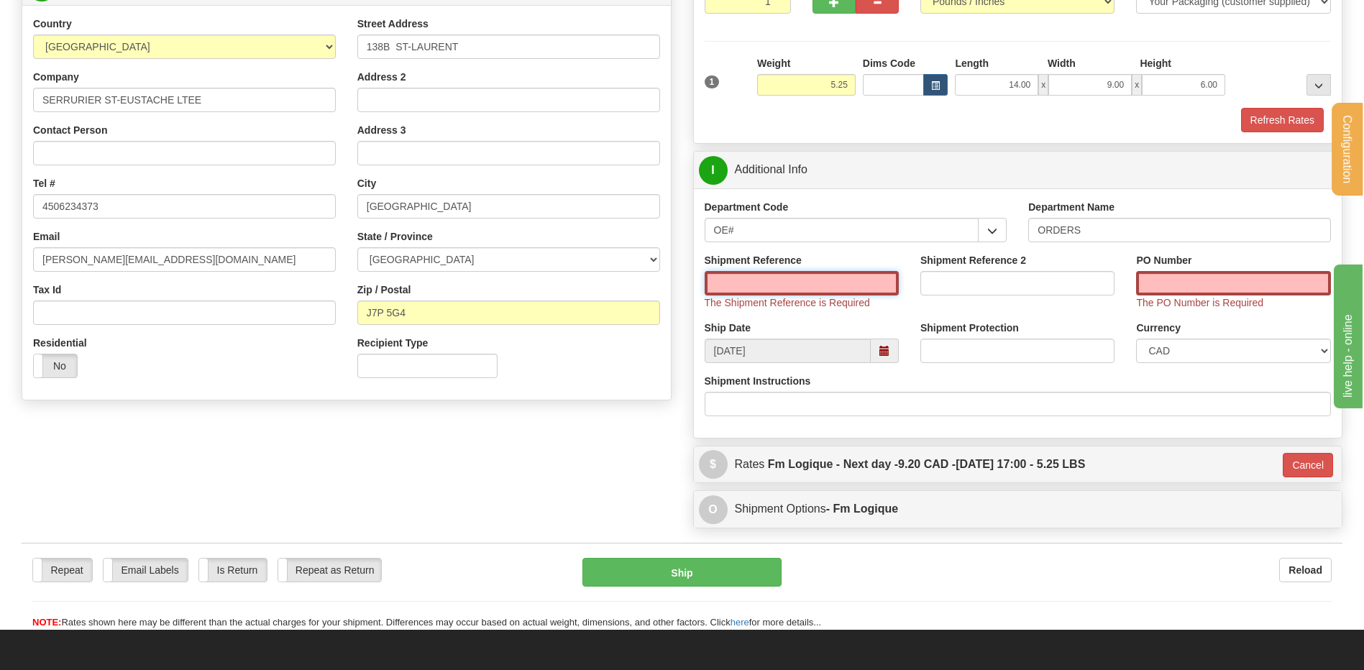
click at [751, 274] on input "Shipment Reference" at bounding box center [802, 283] width 194 height 24
paste input "80006251-00"
type input "80006251-00"
click at [1205, 293] on input "PO Number" at bounding box center [1233, 283] width 194 height 24
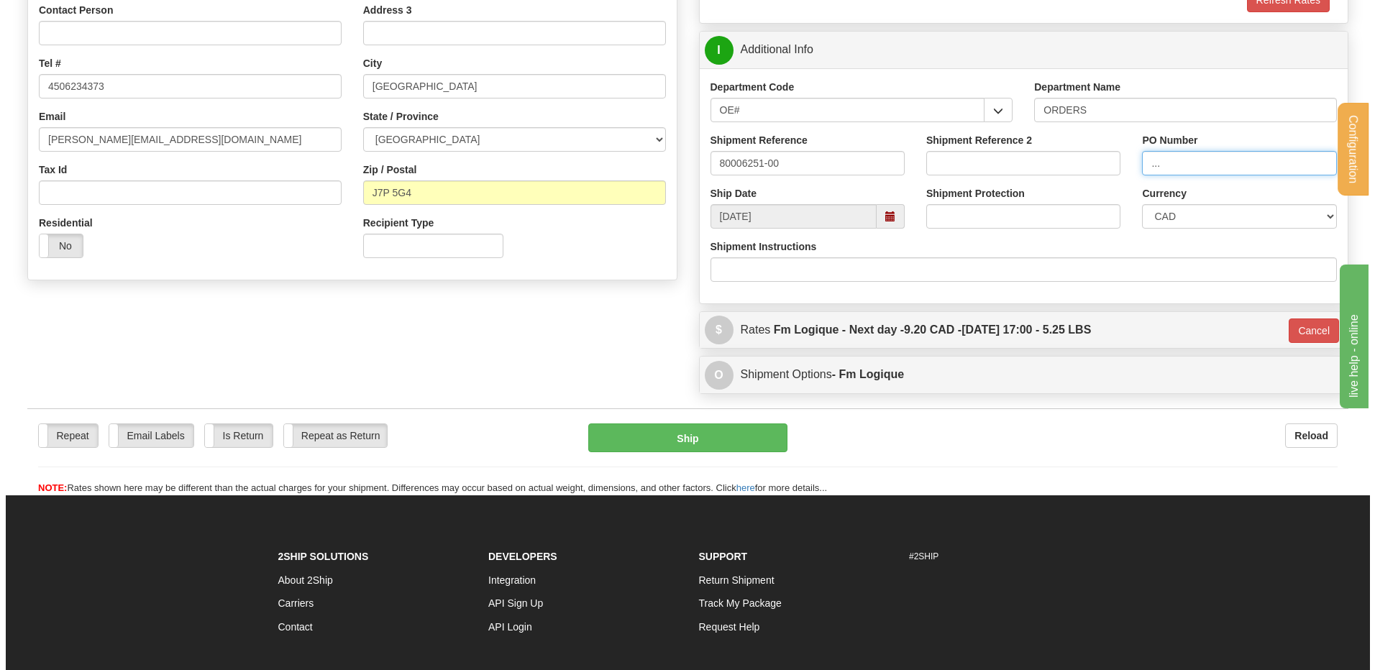
scroll to position [395, 0]
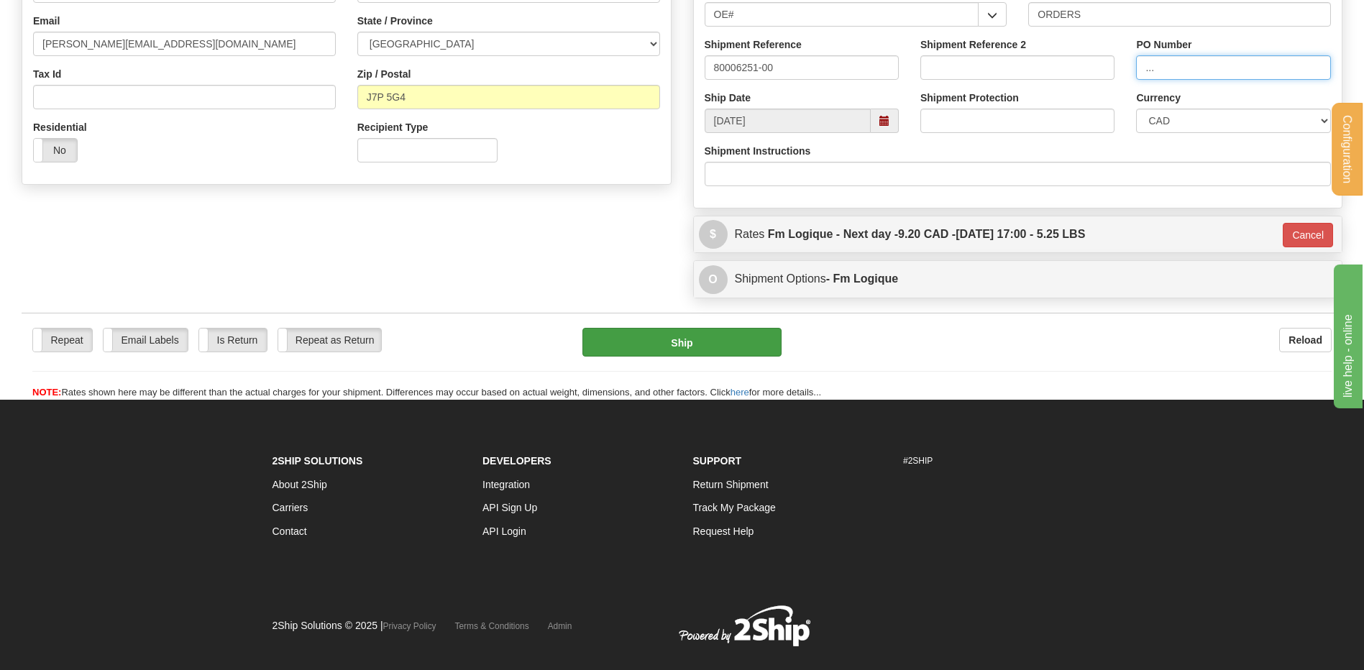
type input "..."
click at [663, 341] on button "Ship" at bounding box center [681, 342] width 198 height 29
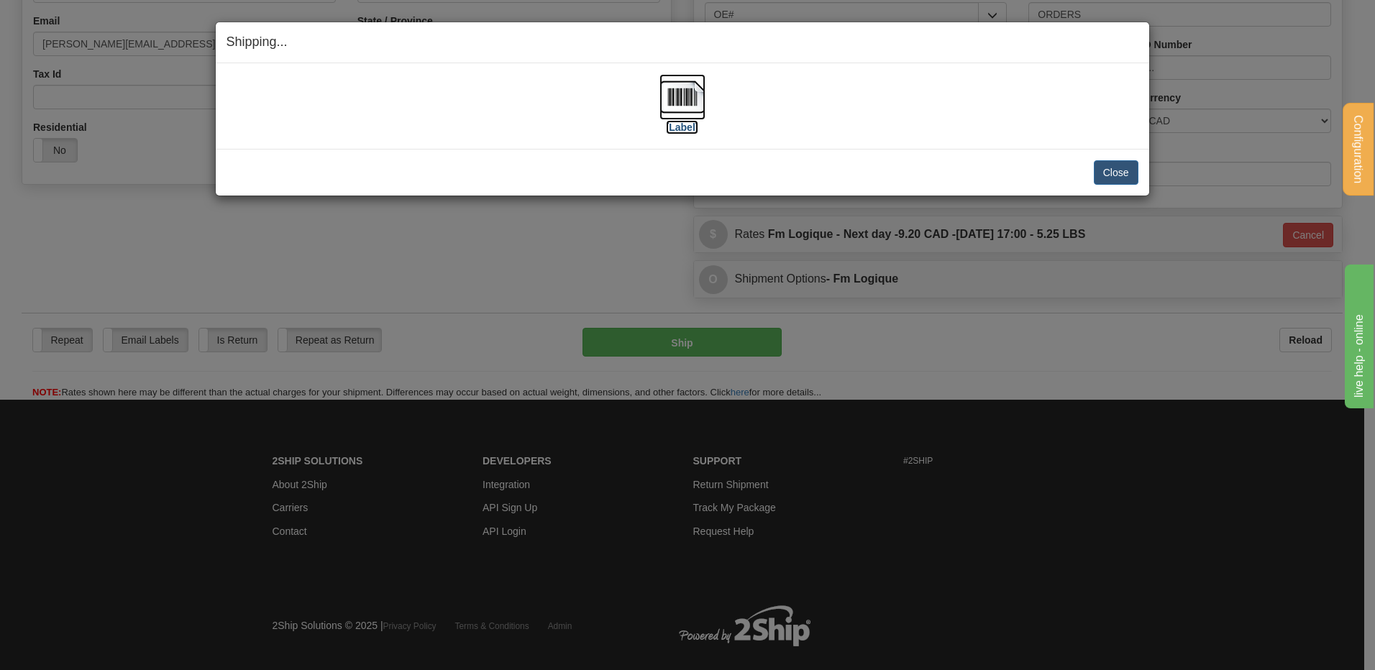
click at [682, 104] on img at bounding box center [682, 97] width 46 height 46
